Goal: Information Seeking & Learning: Learn about a topic

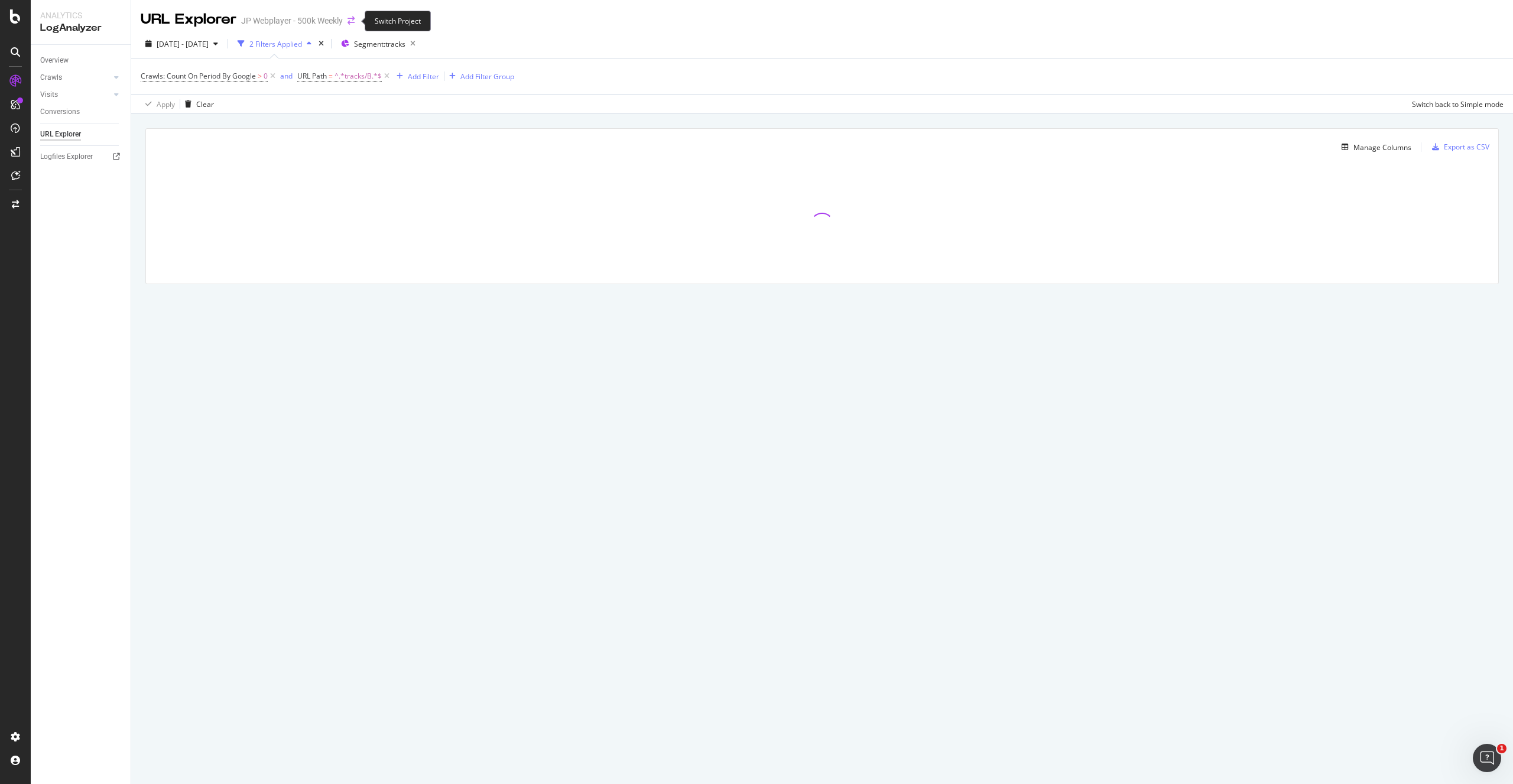
click at [350, 25] on icon "arrow-right-arrow-left" at bounding box center [351, 21] width 7 height 8
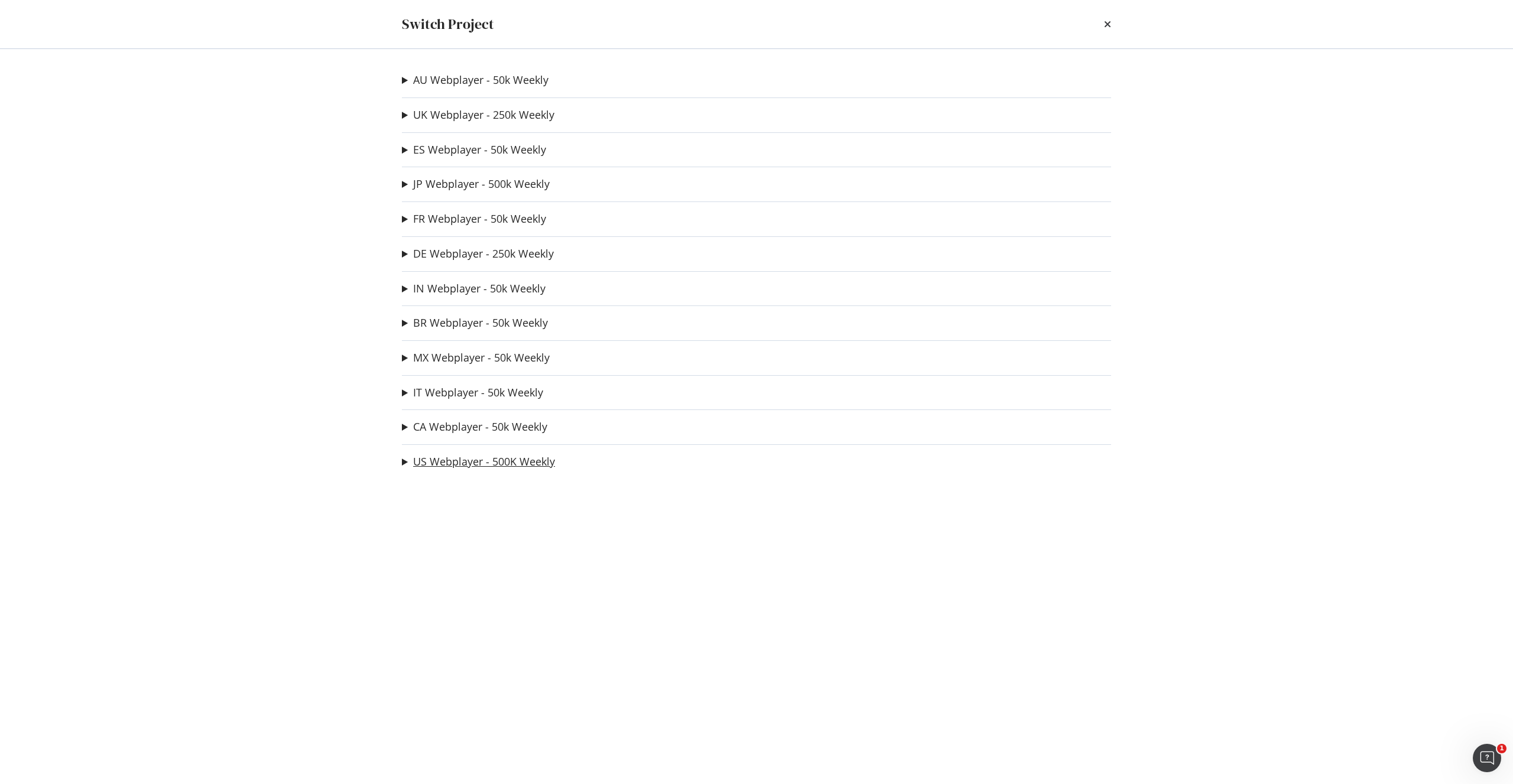
click at [487, 464] on link "US Webplayer - 500K Weekly" at bounding box center [484, 462] width 142 height 12
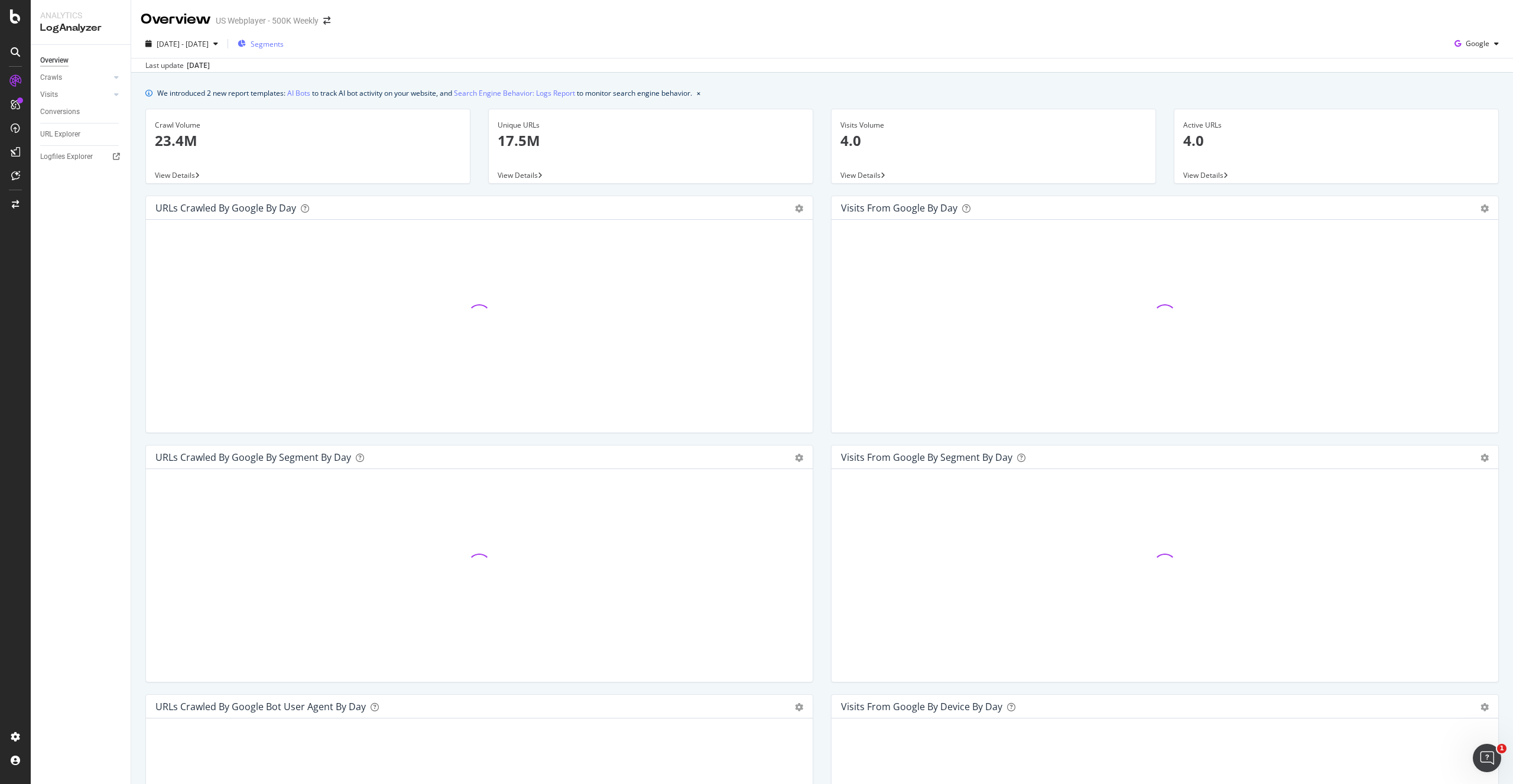
click at [246, 47] on icon "button" at bounding box center [242, 44] width 8 height 7
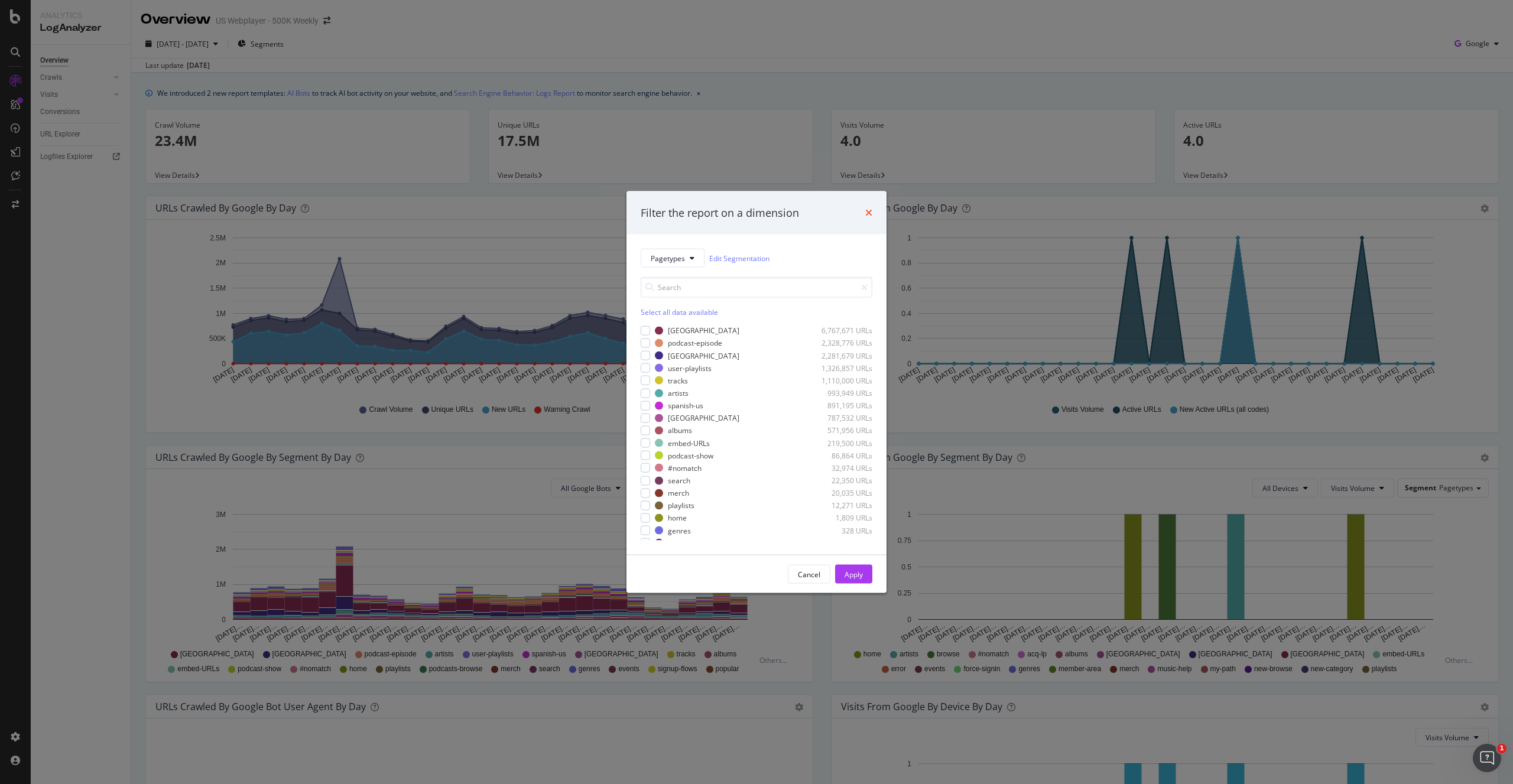
click at [867, 215] on icon "times" at bounding box center [869, 212] width 7 height 9
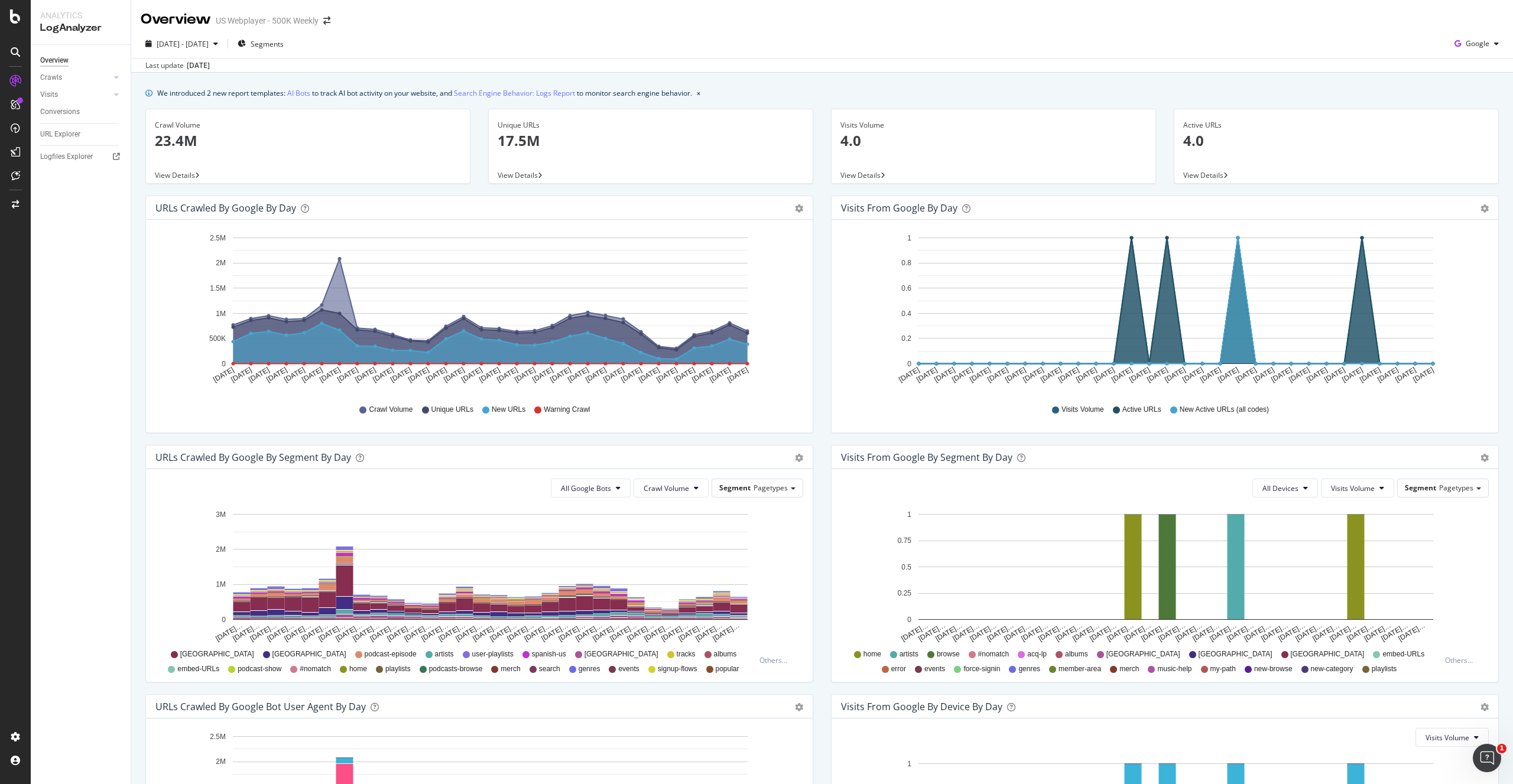
click at [172, 175] on span "View Details" at bounding box center [175, 175] width 40 height 10
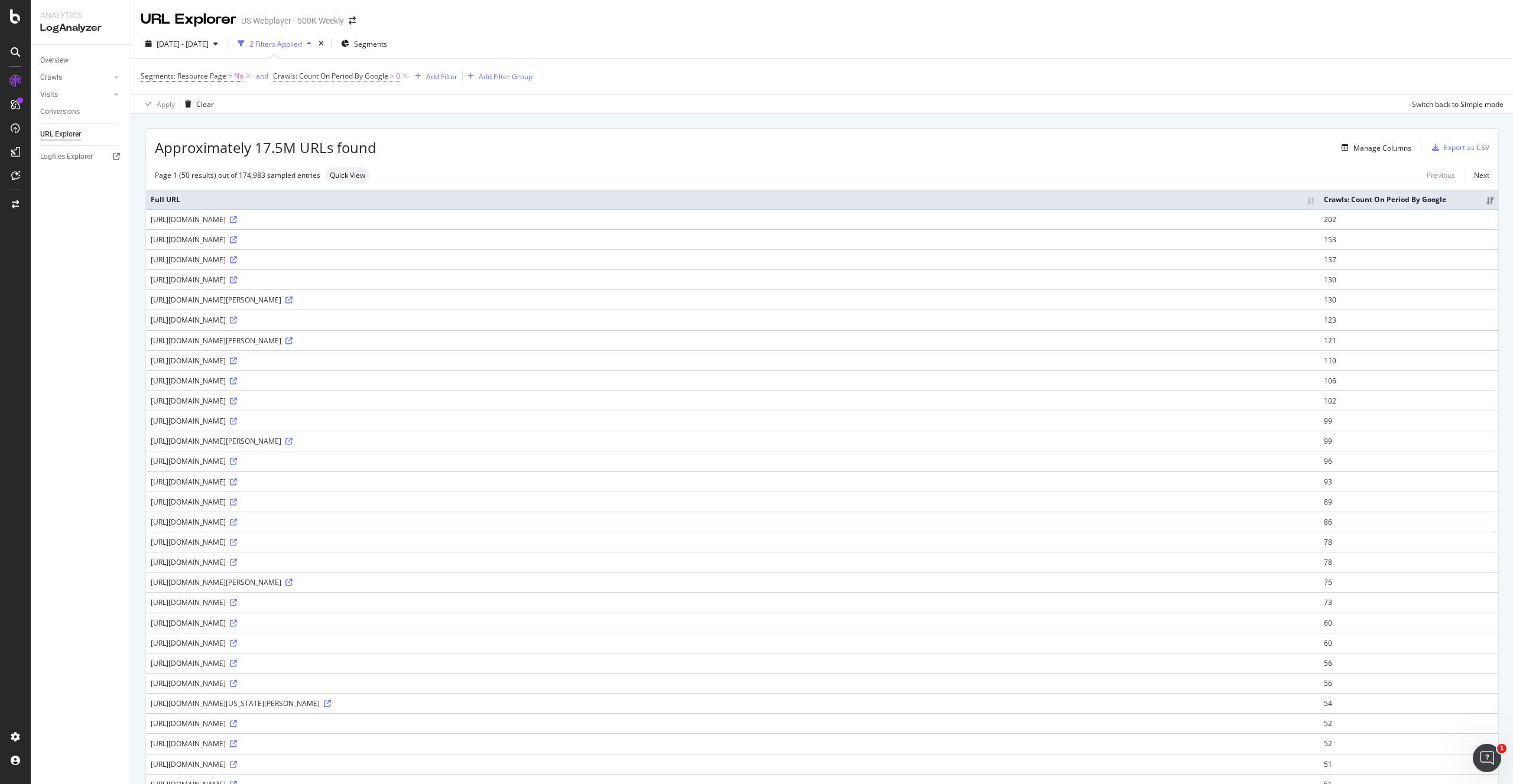
click at [361, 77] on span "Crawls: Count On Period By Google" at bounding box center [331, 75] width 115 height 10
click at [310, 104] on span "By Google" at bounding box center [300, 104] width 34 height 10
click at [321, 141] on div "By [PERSON_NAME]" at bounding box center [348, 137] width 126 height 15
click at [399, 171] on div "Apply" at bounding box center [403, 170] width 18 height 10
